Goal: Find specific page/section

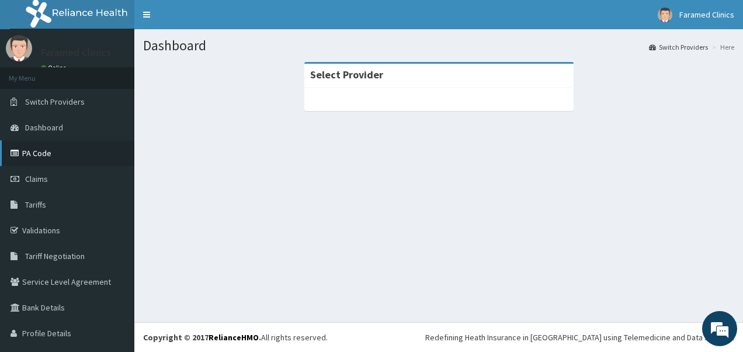
click at [36, 148] on link "PA Code" at bounding box center [67, 153] width 134 height 26
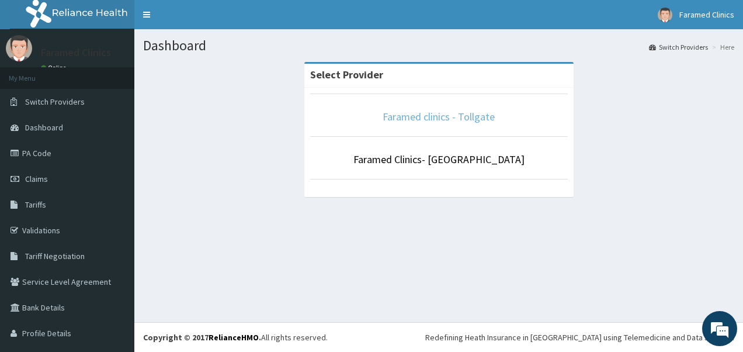
click at [416, 116] on link "Faramed clinics - Tollgate" at bounding box center [438, 116] width 112 height 13
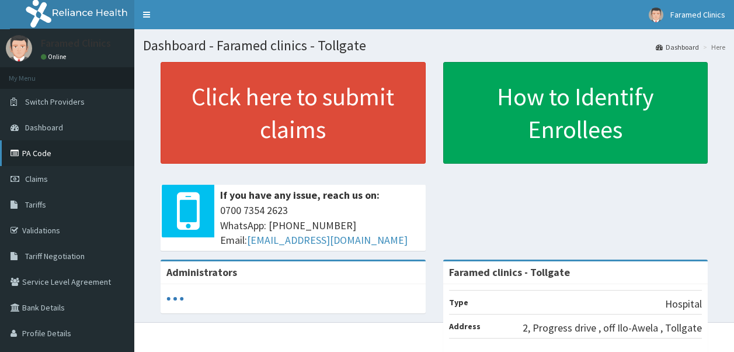
click at [41, 156] on link "PA Code" at bounding box center [67, 153] width 134 height 26
